Goal: Check status: Check status

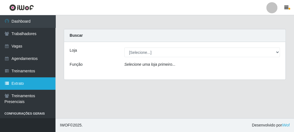
click at [20, 81] on link "Extrato" at bounding box center [27, 84] width 55 height 12
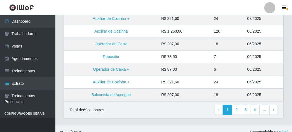
scroll to position [178, 0]
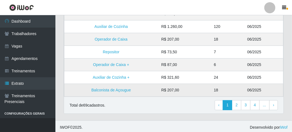
click at [136, 85] on td "Balconista de Açougue" at bounding box center [111, 90] width 94 height 13
click at [126, 88] on link "Balconista de Açougue" at bounding box center [110, 90] width 39 height 4
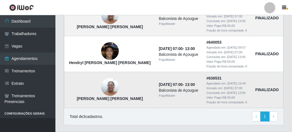
scroll to position [95, 0]
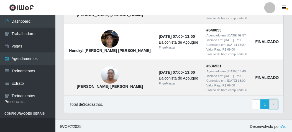
click at [274, 105] on span "›" at bounding box center [273, 104] width 1 height 4
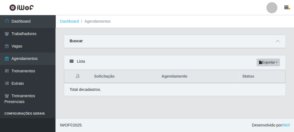
click at [276, 46] on div "Buscar" at bounding box center [174, 41] width 221 height 13
click at [275, 42] on icon at bounding box center [277, 41] width 4 height 4
